Goal: Register for event/course

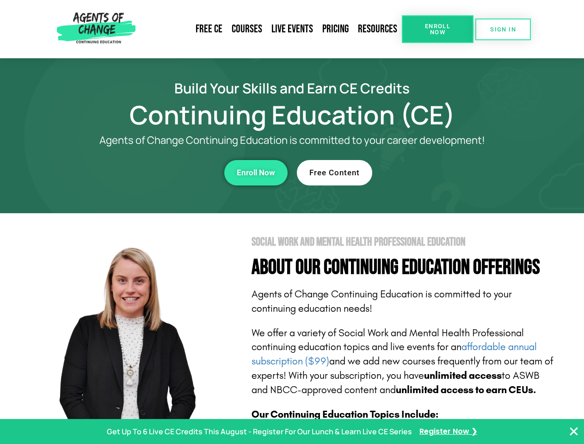
click at [292, 222] on section "Social Work and Mental Health Professional Education About Our Continuing Educa…" at bounding box center [292, 407] width 584 height 389
click at [438, 29] on span "Enroll Now" at bounding box center [438, 29] width 42 height 12
click at [503, 29] on span "SIGN IN" at bounding box center [503, 29] width 26 height 6
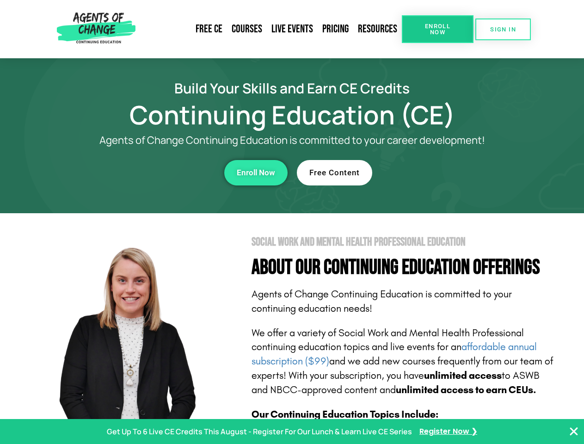
click at [161, 173] on div "Enroll Now" at bounding box center [160, 172] width 254 height 25
click at [256, 173] on span "Enroll Now" at bounding box center [256, 173] width 38 height 8
click at [424, 173] on div "Free Content" at bounding box center [424, 172] width 254 height 25
